Goal: Information Seeking & Learning: Check status

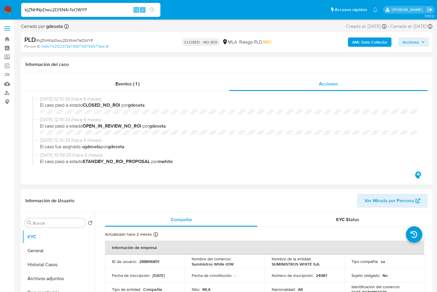
select select "10"
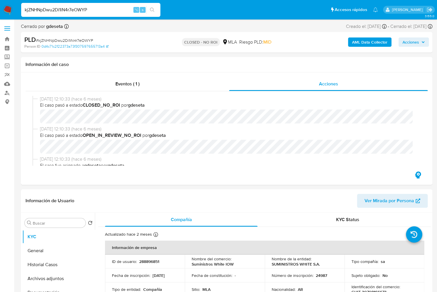
scroll to position [111, 0]
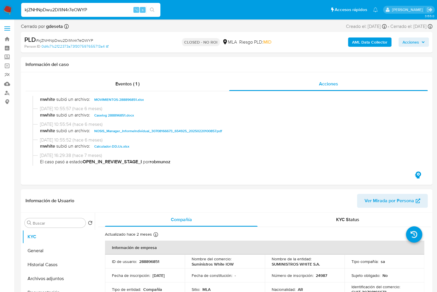
click at [93, 10] on input "kjZNHNpDwu2Di1iN4r7eOWYP" at bounding box center [90, 10] width 139 height 8
paste input "Zmchu5ntnsmVwCrj3oQXJmUL"
type input "Zmchu5ntnsmVwCrj3oQXJmUL"
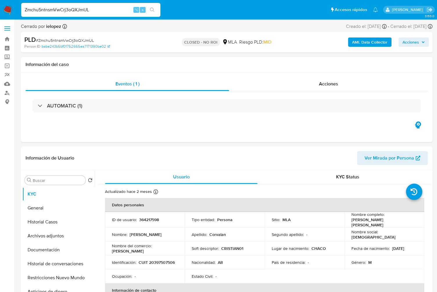
select select "10"
click at [113, 10] on input "Zmchu5ntnsmVwCrj3oQXJmUL" at bounding box center [90, 10] width 139 height 8
click at [90, 6] on input "Zmchu5ntnsmVwCrj3oQXJmUL" at bounding box center [90, 10] width 139 height 8
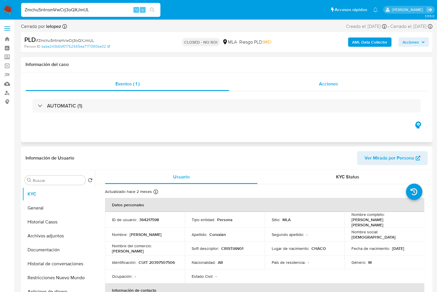
click at [331, 91] on div "Acciones" at bounding box center [328, 84] width 199 height 14
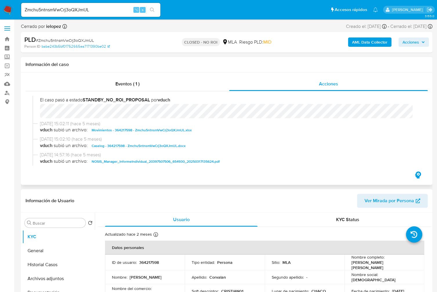
scroll to position [120, 0]
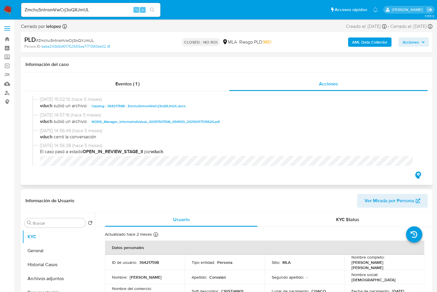
click at [101, 107] on span "Caselog - 364217598 - Zmchu5ntnsmVwCrj3oQXJmUL.docx" at bounding box center [139, 105] width 94 height 7
click at [97, 8] on input "Zmchu5ntnsmVwCrj3oQXJmUL" at bounding box center [90, 10] width 139 height 8
paste input "xLE0hSj4p7sy4X6gLU1z2MBU"
type input "xLE0hSj4p7sy4X6gLU1z2MBU"
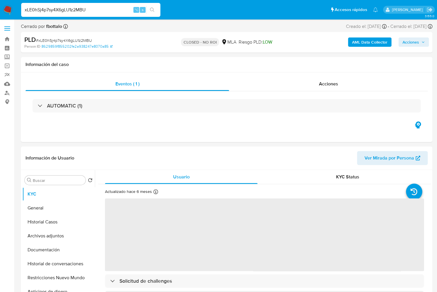
select select "10"
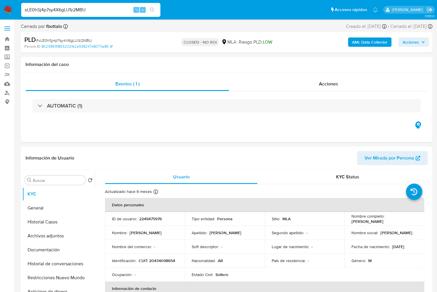
click at [109, 10] on input "xLE0hSj4p7sy4X6gLU1z2MBU" at bounding box center [90, 10] width 139 height 8
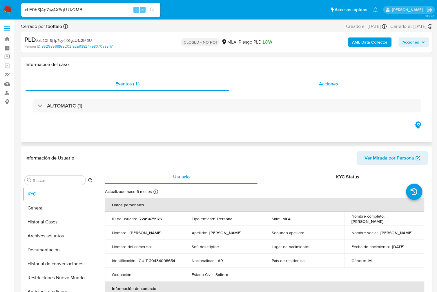
click at [333, 83] on span "Acciones" at bounding box center [328, 83] width 19 height 7
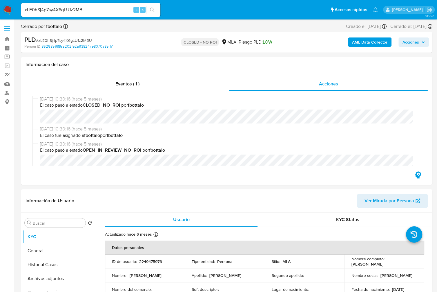
click at [66, 16] on div "xLE0hSj4p7sy4X6gLU1z2MBU ⌥ s" at bounding box center [90, 10] width 139 height 14
click at [70, 11] on input "xLE0hSj4p7sy4X6gLU1z2MBU" at bounding box center [90, 10] width 139 height 8
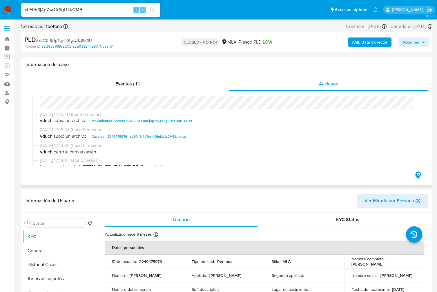
scroll to position [97, 0]
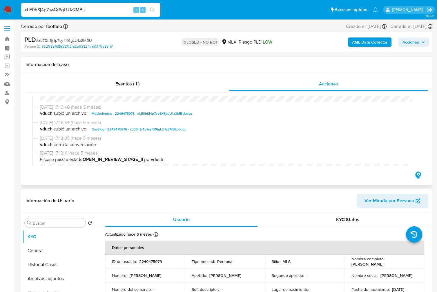
click at [167, 128] on span "Caselog - 2249475976 - xLE0hSj4p7sy4X6gLU1z2MBU.docx" at bounding box center [139, 129] width 94 height 7
click at [344, 155] on span "[DATE] 17:13:11 (hace 5 meses)" at bounding box center [229, 153] width 379 height 6
click at [88, 11] on input "xLE0hSj4p7sy4X6gLU1z2MBU" at bounding box center [90, 10] width 139 height 8
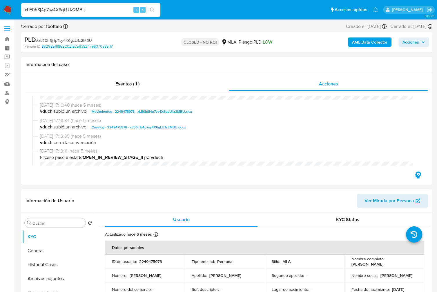
click at [79, 11] on input "xLE0hSj4p7sy4X6gLU1z2MBU" at bounding box center [90, 10] width 139 height 8
paste input "Zmchu5ntnsmVwCrj3oQXJmUL"
type input "Zmchu5ntnsmVwCrj3oQXJmUL"
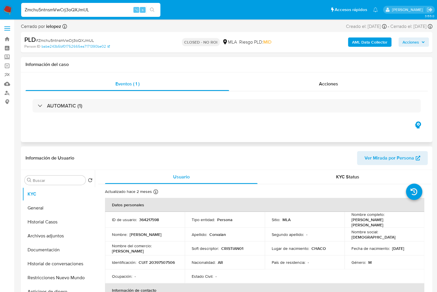
select select "10"
click at [102, 8] on input "Zmchu5ntnsmVwCrj3oQXJmUL" at bounding box center [90, 10] width 139 height 8
paste input "kjZNHNpDwu2Di1iN4r7eOWYP"
type input "kjZNHNpDwu2Di1iN4r7eOWYP"
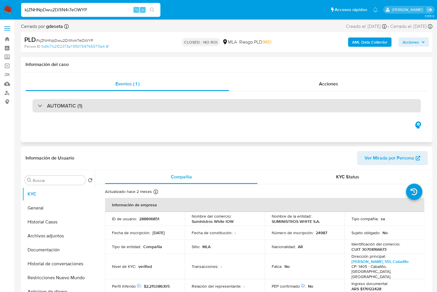
select select "10"
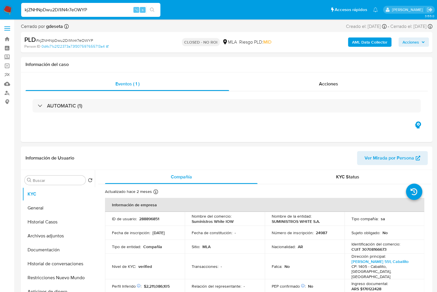
click at [79, 9] on input "kjZNHNpDwu2Di1iN4r7eOWYP" at bounding box center [90, 10] width 139 height 8
paste input "bSODLm11EZRLWMepPEcHKOSk"
type input "bSODLm11EZRLWMepPEcHKOSk"
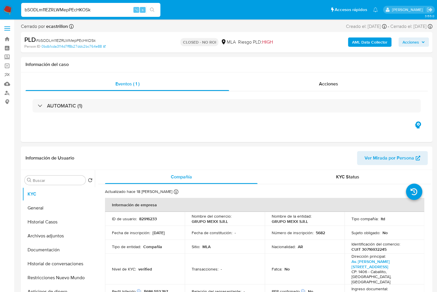
select select "10"
click at [72, 10] on input "bSODLm11EZRLWMepPEcHKOSk" at bounding box center [90, 10] width 139 height 8
paste input "PHDk6BvXIdkzLwln8wWODTND"
type input "PHDk6BvXIdkzLwln8wWODTND"
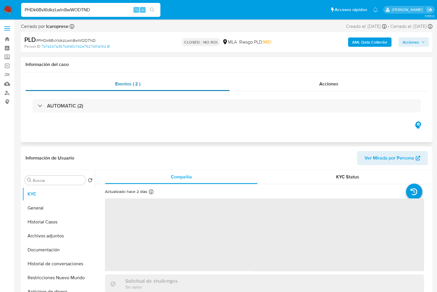
click at [153, 77] on div "Eventos ( 2 )" at bounding box center [128, 84] width 204 height 14
select select "10"
click at [138, 84] on span "Eventos ( 2 )" at bounding box center [127, 83] width 25 height 7
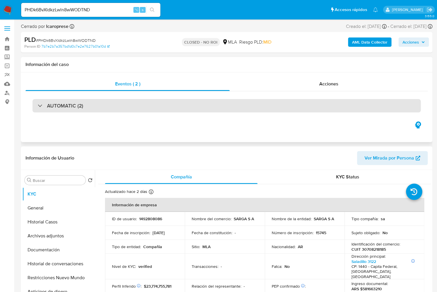
click at [93, 107] on div "AUTOMATIC (2)" at bounding box center [226, 105] width 389 height 13
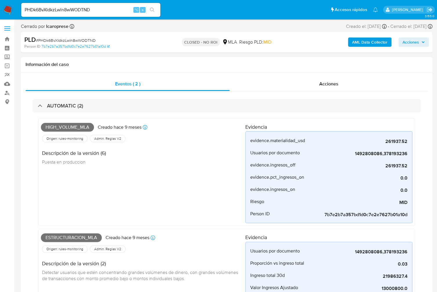
click at [60, 126] on span "High_volume_mla" at bounding box center [67, 127] width 53 height 9
copy span "High_volume_mla"
click at [74, 235] on span "Estructuracion_mla" at bounding box center [71, 237] width 61 height 9
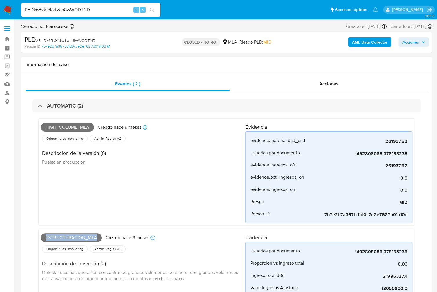
copy span "Estructuracion_mla"
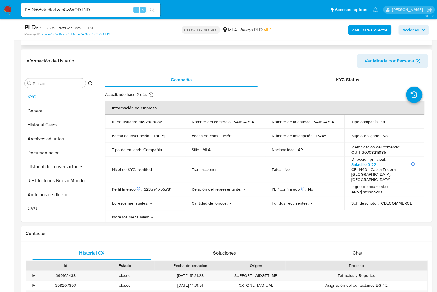
scroll to position [347, 0]
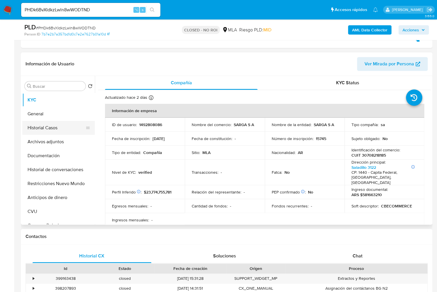
click at [39, 125] on button "Historial Casos" at bounding box center [56, 128] width 68 height 14
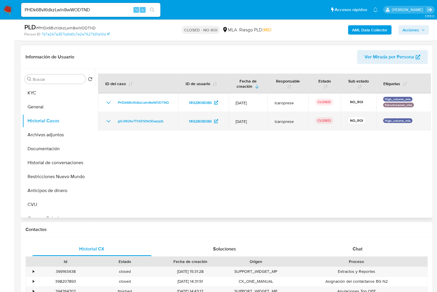
click at [108, 118] on icon "Mostrar/Ocultar" at bounding box center [108, 121] width 7 height 7
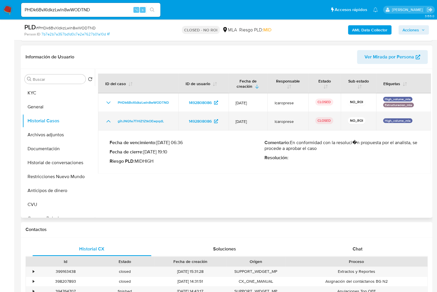
click at [108, 118] on icon "Mostrar/Ocultar" at bounding box center [108, 121] width 7 height 7
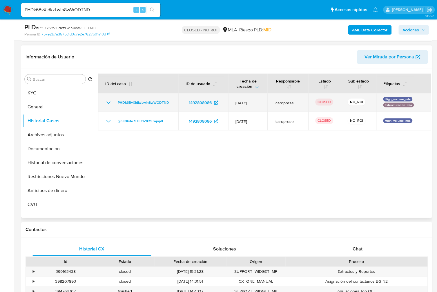
click at [108, 95] on td "PHDk6BvXIdkzLwln8wWODTND" at bounding box center [138, 102] width 80 height 19
click at [106, 100] on icon "Mostrar/Ocultar" at bounding box center [108, 102] width 7 height 7
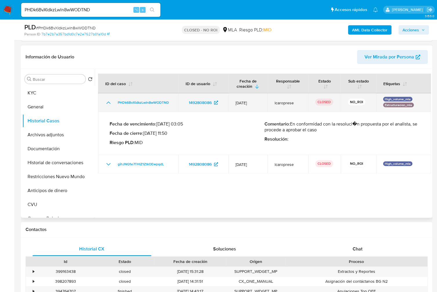
click at [106, 100] on icon "Mostrar/Ocultar" at bounding box center [108, 102] width 7 height 7
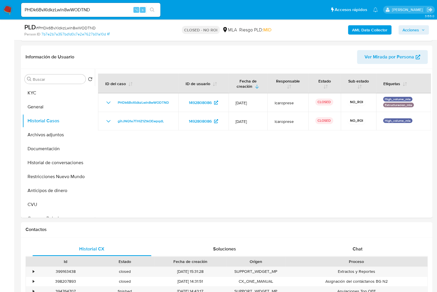
click at [74, 9] on input "PHDk6BvXIdkzLwln8wWODTND" at bounding box center [90, 10] width 139 height 8
click at [75, 8] on input "PHDk6BvXIdkzLwln8wWODTND" at bounding box center [90, 10] width 139 height 8
paste input "xLE0hSj4p7sy4X6gLU1z2MBU"
type input "xLE0hSj4p7sy4X6gLU1z2MBU"
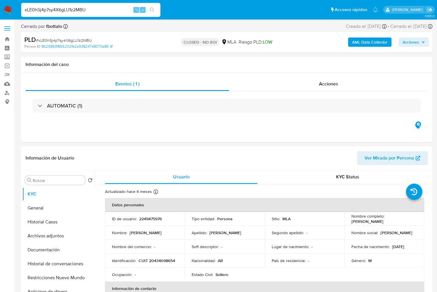
select select "10"
click at [52, 249] on button "Documentación" at bounding box center [56, 250] width 68 height 14
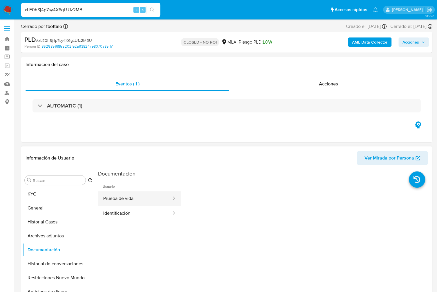
click at [122, 205] on button "Prueba de vida" at bounding box center [135, 198] width 74 height 15
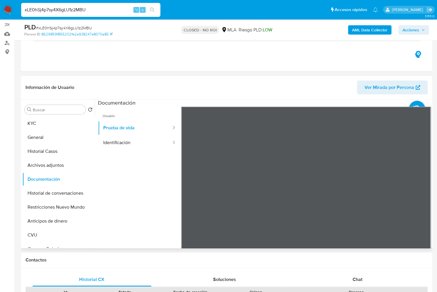
scroll to position [17, 0]
click at [129, 146] on button "Identificación" at bounding box center [135, 142] width 74 height 15
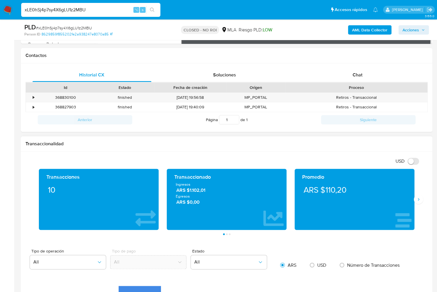
scroll to position [254, 0]
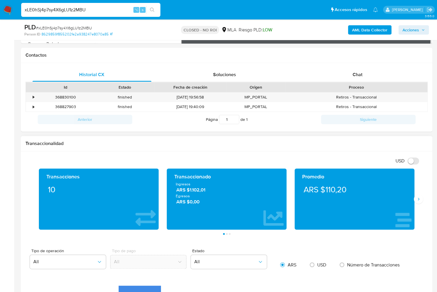
click at [420, 202] on div "Transacciones 10 Transaccionado Ingresos ARS $1.102,01 Egresos ARS $0,00 Promed…" at bounding box center [227, 201] width 402 height 66
click at [421, 199] on button "Siguiente" at bounding box center [418, 198] width 9 height 9
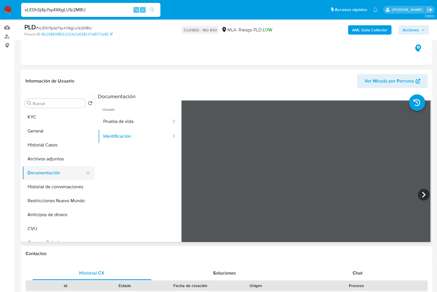
scroll to position [59, 0]
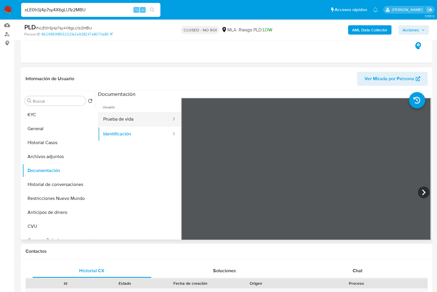
click at [125, 118] on button "Prueba de vida" at bounding box center [135, 119] width 74 height 15
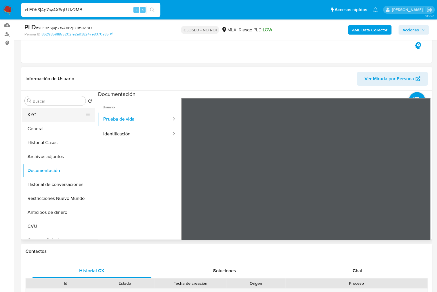
click at [34, 115] on button "KYC" at bounding box center [56, 115] width 68 height 14
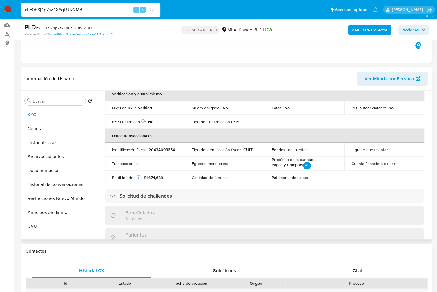
scroll to position [150, 0]
click at [65, 171] on button "Documentación" at bounding box center [56, 170] width 68 height 14
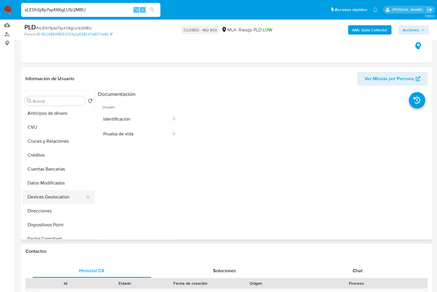
scroll to position [102, 0]
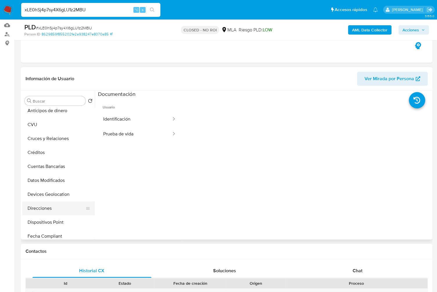
click at [58, 207] on button "Direcciones" at bounding box center [56, 208] width 68 height 14
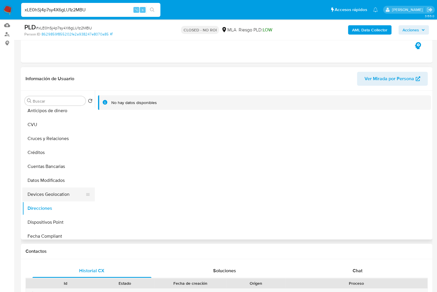
click at [44, 192] on button "Devices Geolocation" at bounding box center [56, 194] width 68 height 14
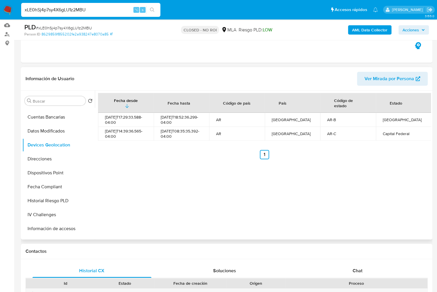
scroll to position [0, 0]
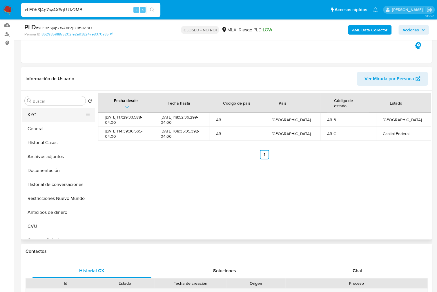
click at [47, 114] on button "KYC" at bounding box center [56, 115] width 68 height 14
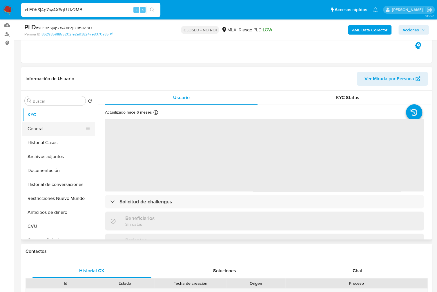
click at [49, 129] on button "General" at bounding box center [56, 129] width 68 height 14
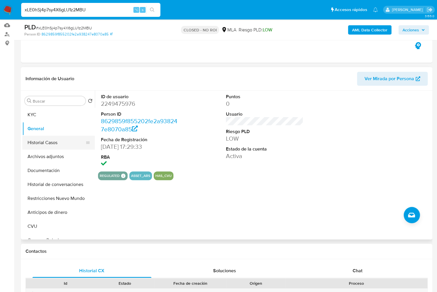
click at [50, 143] on button "Historial Casos" at bounding box center [56, 143] width 68 height 14
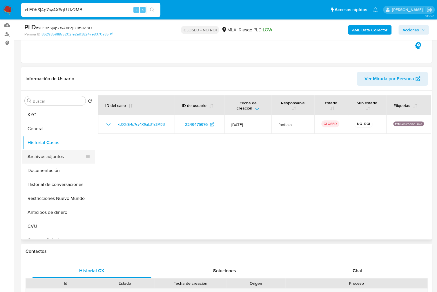
click at [52, 157] on button "Archivos adjuntos" at bounding box center [56, 156] width 68 height 14
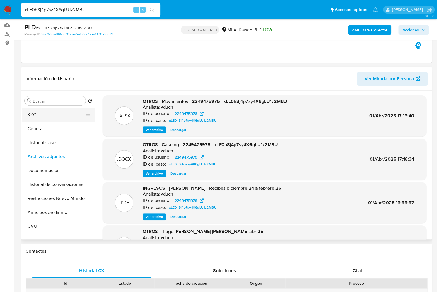
click at [50, 115] on button "KYC" at bounding box center [56, 115] width 68 height 14
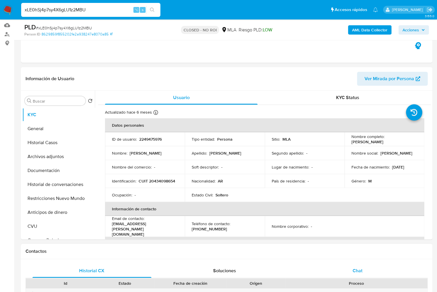
click at [364, 273] on div "Chat" at bounding box center [357, 270] width 119 height 14
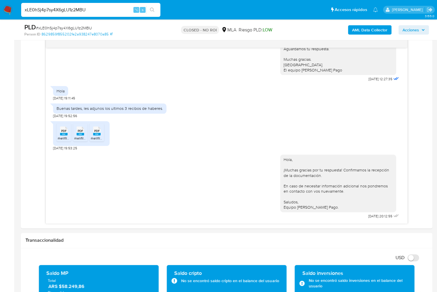
scroll to position [376, 0]
click at [60, 135] on rect at bounding box center [64, 134] width 8 height 3
click at [80, 140] on span "melifile2921051043937889053.pdf" at bounding box center [101, 138] width 54 height 5
click at [97, 135] on rect at bounding box center [97, 134] width 8 height 3
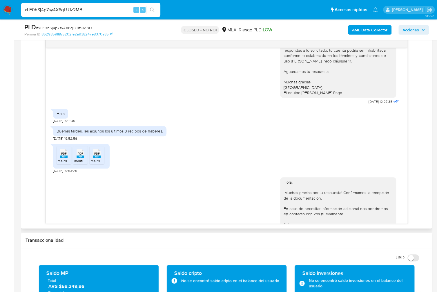
scroll to position [381, 0]
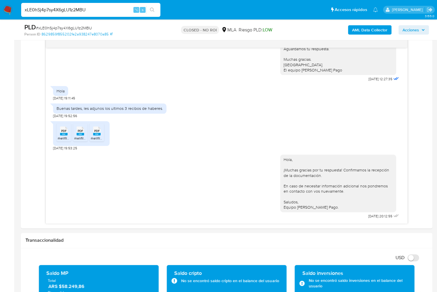
click at [92, 9] on input "xLE0hSj4p7sy4X6gLU1z2MBU" at bounding box center [90, 10] width 139 height 8
click at [92, 7] on input "xLE0hSj4p7sy4X6gLU1z2MBU" at bounding box center [90, 10] width 139 height 8
paste input "A0T7k3KjNkyqUZxZ12XVgjvl"
type input "A0T7k3KjNkyqUZxZ12XVgjvl"
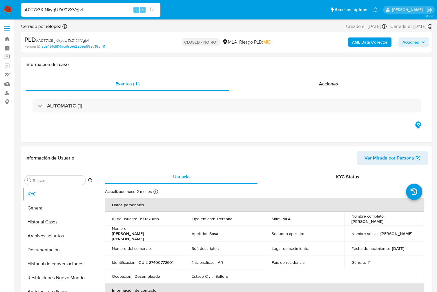
select select "10"
click at [69, 9] on input "A0T7k3KjNkyqUZxZ12XVgjvl" at bounding box center [90, 10] width 139 height 8
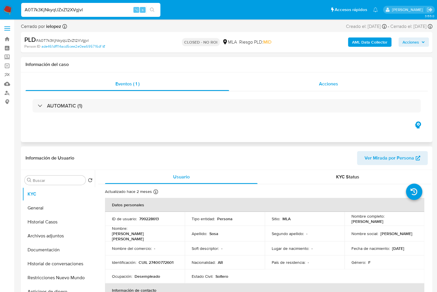
click at [339, 87] on div "Acciones" at bounding box center [328, 84] width 199 height 14
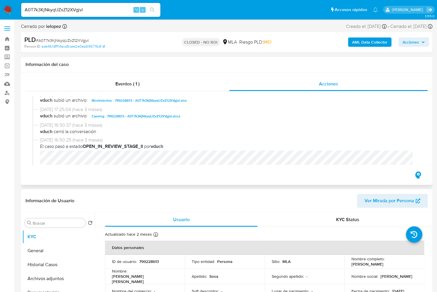
scroll to position [100, 0]
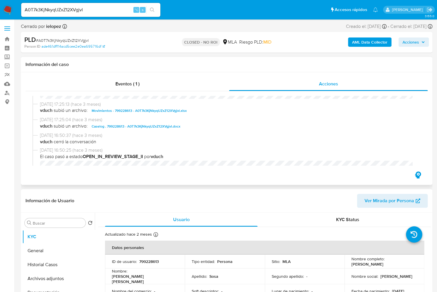
click at [135, 124] on span "Caselog . 799228613 - A0T7k3KjNkyqUZxZ12XVgjvl.docx" at bounding box center [136, 126] width 89 height 7
click at [82, 11] on input "A0T7k3KjNkyqUZxZ12XVgjvl" at bounding box center [90, 10] width 139 height 8
click at [154, 11] on icon "search-icon" at bounding box center [152, 10] width 5 height 5
click at [117, 80] on div "Eventos ( 1 )" at bounding box center [128, 84] width 204 height 14
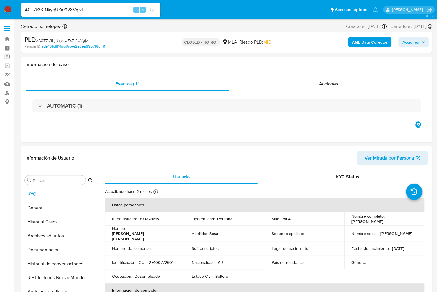
click at [95, 6] on div "A0T7k3KjNkyqUZxZ12XVgjvl ⌥ s" at bounding box center [90, 10] width 139 height 14
click at [92, 10] on input "A0T7k3KjNkyqUZxZ12XVgjvl" at bounding box center [90, 10] width 139 height 8
paste input "1Mu0VUfCkLhMUHxPXBSpTnAr"
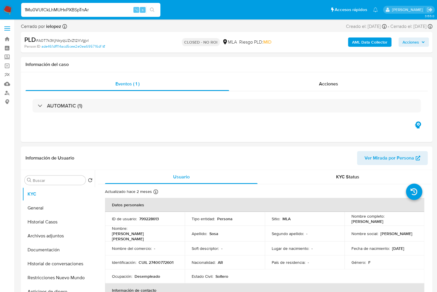
type input "1Mu0VUfCkLhMUHxPXBSpTnAr"
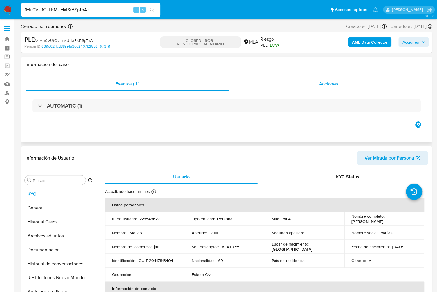
click at [340, 86] on div "Acciones" at bounding box center [328, 84] width 199 height 14
select select "10"
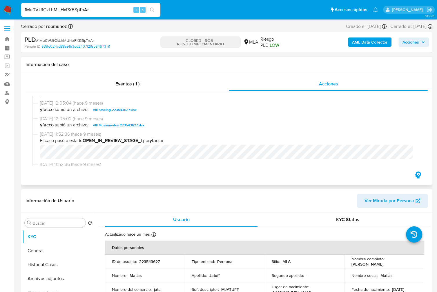
scroll to position [307, 0]
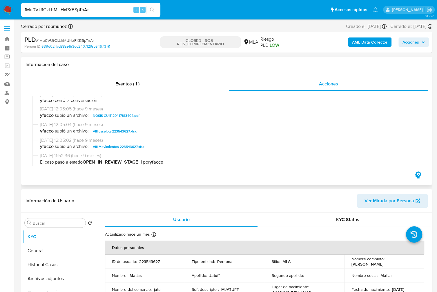
click at [118, 134] on span "VIII caselog-223543627.xlsx" at bounding box center [115, 131] width 44 height 7
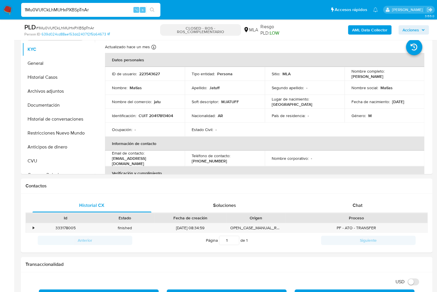
scroll to position [168, 0]
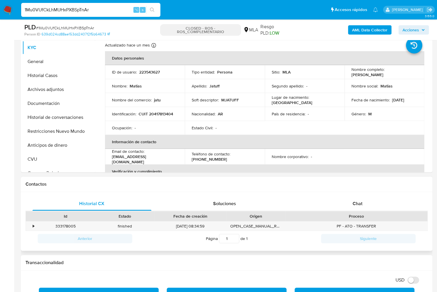
click at [351, 212] on div "Proceso" at bounding box center [357, 216] width 142 height 10
click at [356, 206] on div "Chat" at bounding box center [357, 203] width 119 height 14
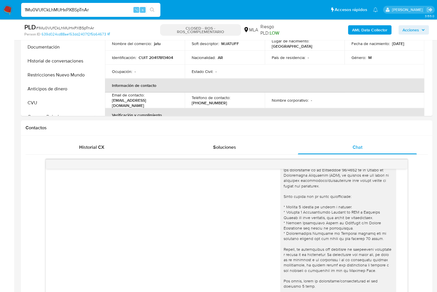
scroll to position [177, 0]
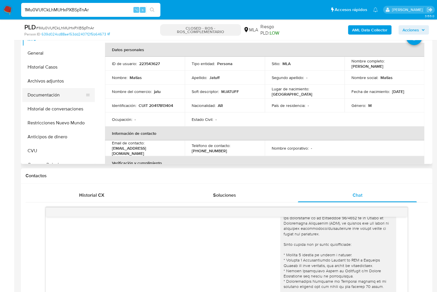
click at [59, 95] on button "Documentación" at bounding box center [56, 95] width 68 height 14
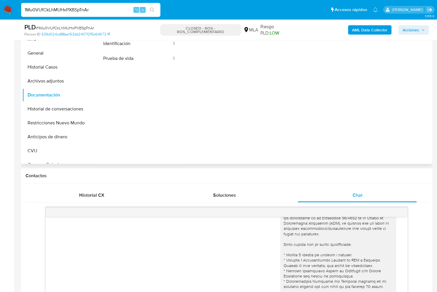
click at [270, 135] on div at bounding box center [306, 115] width 250 height 186
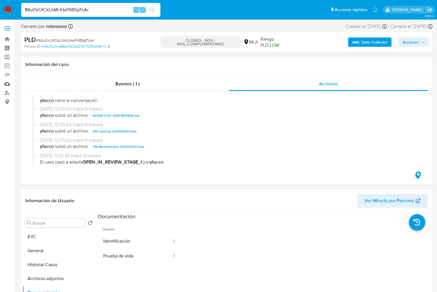
click at [64, 10] on input "1Mu0VUfCkLhMUHxPXBSpTnAr" at bounding box center [90, 10] width 139 height 8
paste input "gcHhW7AddsOrfib3KpD5WEae"
type input "gcHhW7AddsOrfib3KpD5WEae"
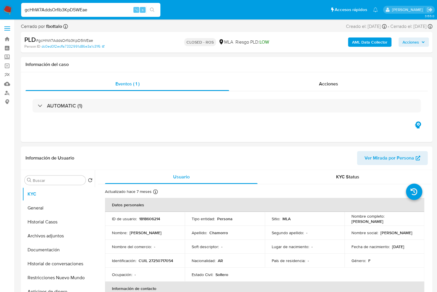
select select "10"
click at [94, 11] on input "gcHhW7AddsOrfib3KpD5WEae" at bounding box center [90, 10] width 139 height 8
click at [76, 11] on input "gcHhW7AddsOrfib3KpD5WEae" at bounding box center [90, 10] width 139 height 8
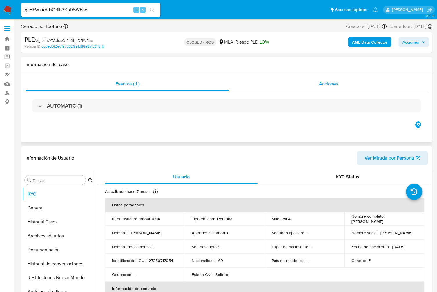
click at [341, 85] on div "Acciones" at bounding box center [328, 84] width 199 height 14
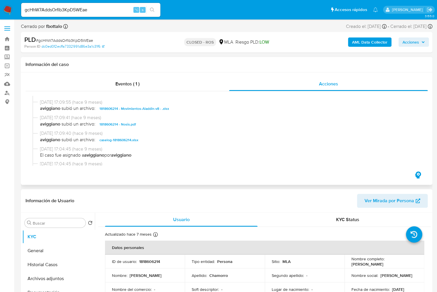
scroll to position [343, 0]
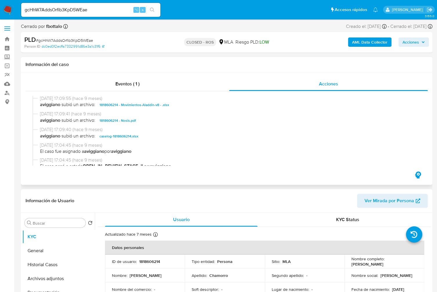
click at [122, 139] on span "caselog-1818606214.xlsx" at bounding box center [119, 136] width 39 height 7
click at [85, 8] on input "gcHhW7AddsOrfib3KpD5WEae" at bounding box center [90, 10] width 139 height 8
paste input "oQkCrUgfQMDTWw98vjPkcfcQ"
type input "oQkCrUgfQMDTWw98vjPkcfcQ"
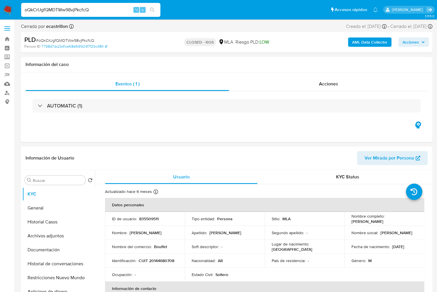
select select "10"
click at [102, 15] on div "oQkCrUgfQMDTWw98vjPkcfcQ ⌥ s" at bounding box center [90, 10] width 139 height 14
click at [98, 12] on input "oQkCrUgfQMDTWw98vjPkcfcQ" at bounding box center [90, 10] width 139 height 8
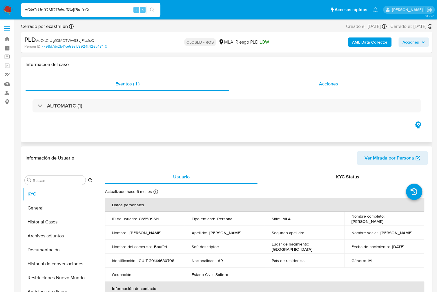
click at [334, 88] on div "Acciones" at bounding box center [328, 84] width 199 height 14
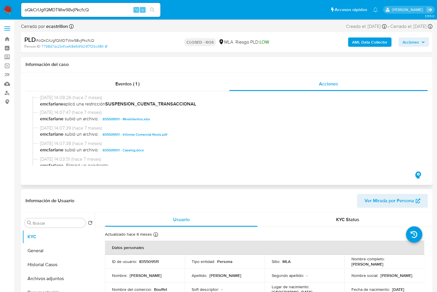
scroll to position [284, 0]
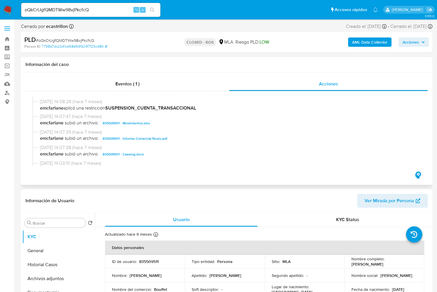
click at [134, 156] on span "835509511 - Caselog.docx" at bounding box center [123, 154] width 41 height 7
